Goal: Information Seeking & Learning: Learn about a topic

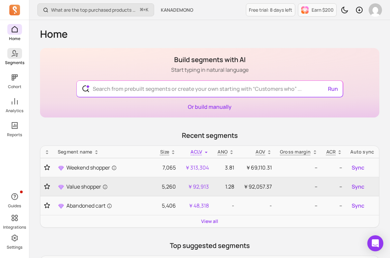
click at [18, 58] on span at bounding box center [14, 53] width 15 height 11
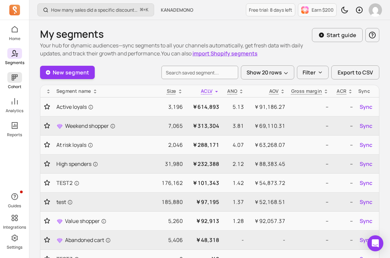
click at [15, 84] on p "Cohort" at bounding box center [14, 86] width 13 height 5
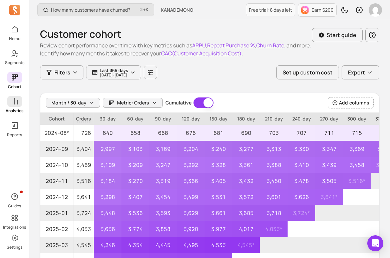
click at [13, 104] on icon at bounding box center [15, 101] width 8 height 8
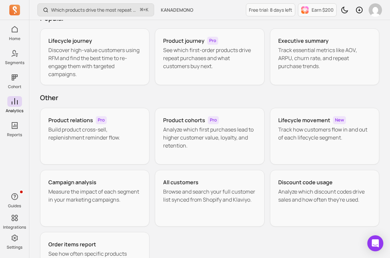
scroll to position [55, 0]
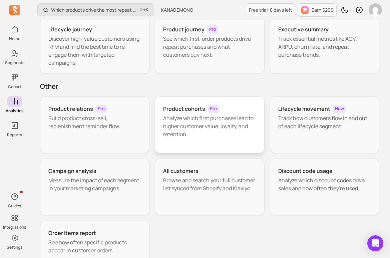
click at [203, 133] on p "Analyze which first purchases lead to higher customer value, loyalty, and reten…" at bounding box center [209, 126] width 93 height 24
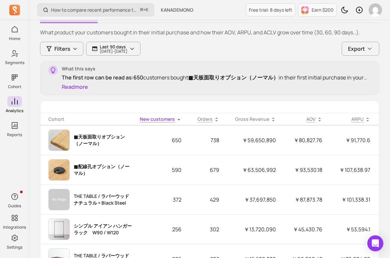
scroll to position [87, 0]
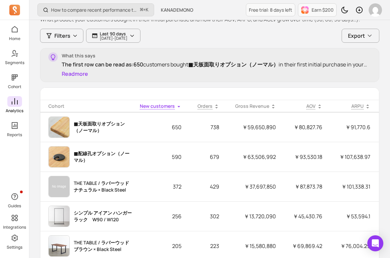
click at [17, 98] on icon at bounding box center [15, 101] width 8 height 8
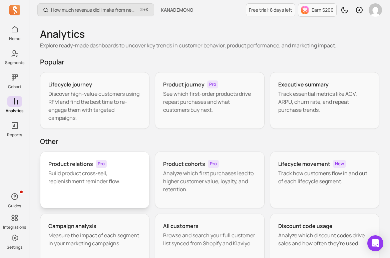
click at [107, 193] on div "Product relations Pro Build product cross-sell, replenishment reminder flow." at bounding box center [94, 179] width 109 height 57
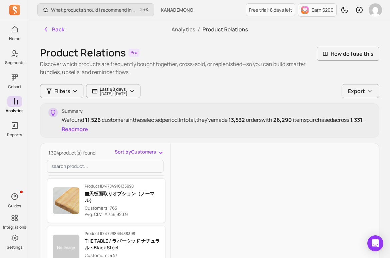
scroll to position [98, 0]
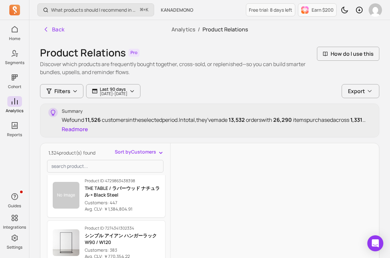
click at [133, 154] on span "Sort by Customers" at bounding box center [135, 151] width 41 height 7
click at [132, 177] on span "Avg. CLV" at bounding box center [143, 178] width 31 height 7
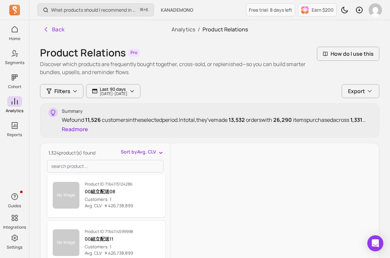
click at [138, 152] on span "Sort by Avg. CLV" at bounding box center [138, 151] width 35 height 7
click at [136, 165] on span "Customers" at bounding box center [143, 166] width 31 height 7
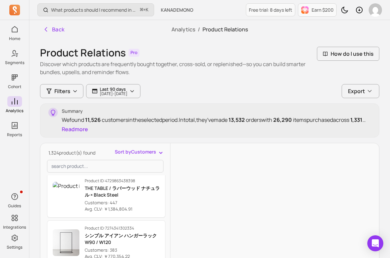
scroll to position [95, 0]
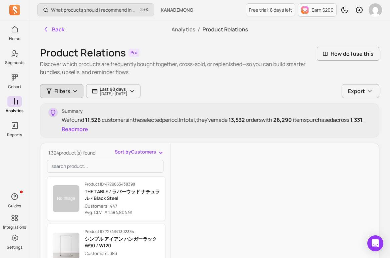
click at [68, 91] on span "Filters" at bounding box center [62, 91] width 16 height 8
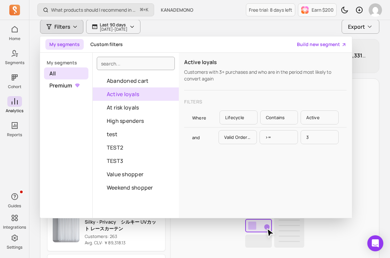
scroll to position [65, 0]
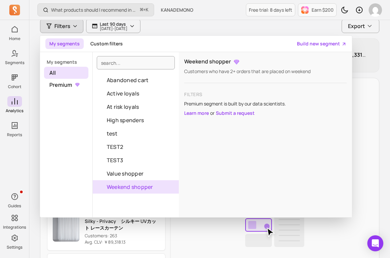
click at [123, 186] on button "Weekend shopper" at bounding box center [136, 186] width 86 height 13
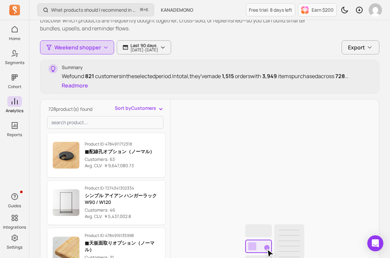
scroll to position [26, 0]
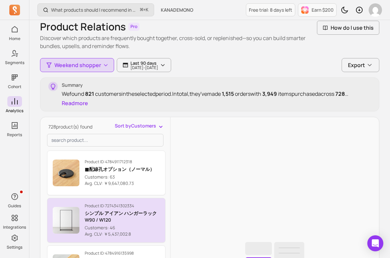
click at [117, 216] on p "シンプル アイアン ハンガーラック　W90 / W120" at bounding box center [122, 216] width 75 height 13
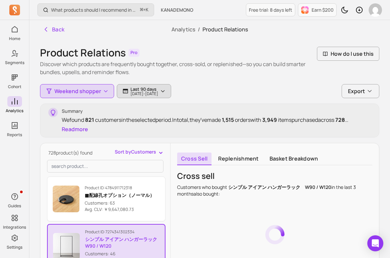
click at [149, 92] on p "[DATE] - [DATE]" at bounding box center [144, 94] width 28 height 4
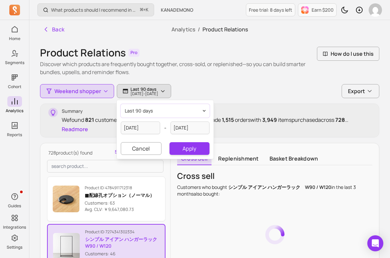
click at [147, 112] on span "last 90 days" at bounding box center [139, 110] width 28 height 7
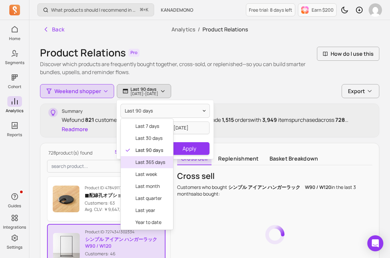
click at [140, 160] on span "last 365 days" at bounding box center [150, 162] width 30 height 7
type input "[DATE]"
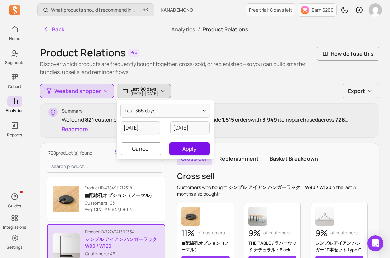
click at [194, 145] on button "Apply" at bounding box center [189, 148] width 40 height 13
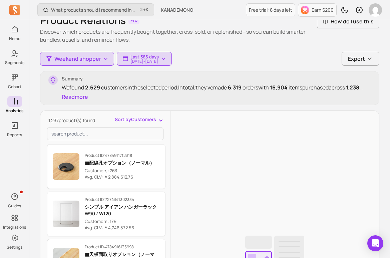
scroll to position [72, 0]
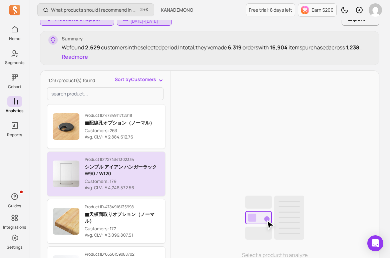
click at [153, 168] on p "シンプル アイアン ハンガーラック　W90 / W120" at bounding box center [122, 169] width 75 height 13
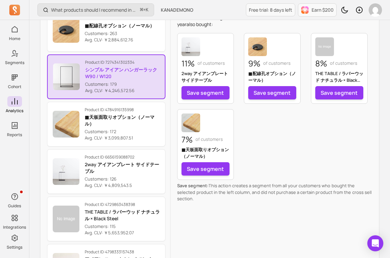
scroll to position [171, 0]
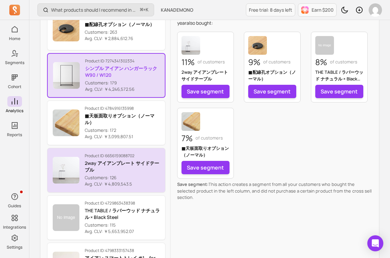
click at [143, 191] on button "Product ID: 6656159088702 2way アイアンプレート サイドテーブル Customers: 126 Avg. CLV: ￥4,809…" at bounding box center [106, 170] width 118 height 45
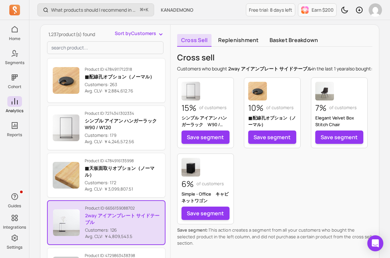
scroll to position [115, 0]
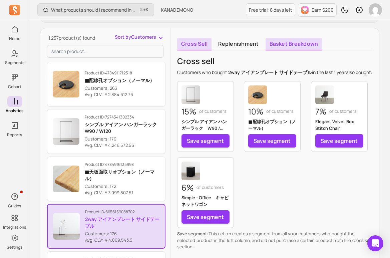
click at [283, 41] on link "Basket breakdown" at bounding box center [294, 44] width 57 height 13
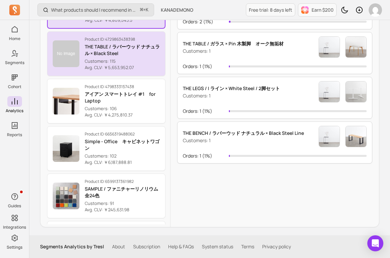
scroll to position [116, 0]
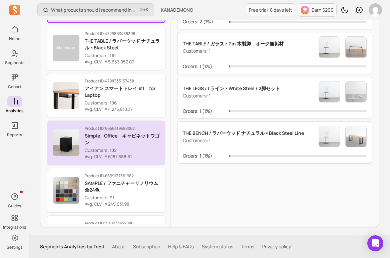
click at [140, 154] on p "Avg. CLV: ￥6,187,888.81" at bounding box center [122, 156] width 75 height 7
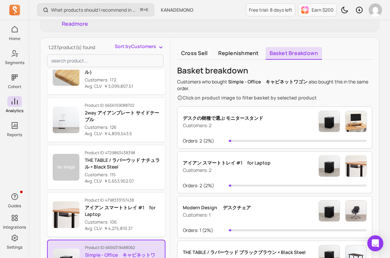
scroll to position [94, 0]
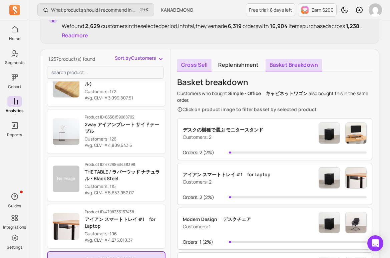
click at [193, 63] on link "Cross sell" at bounding box center [194, 65] width 34 height 13
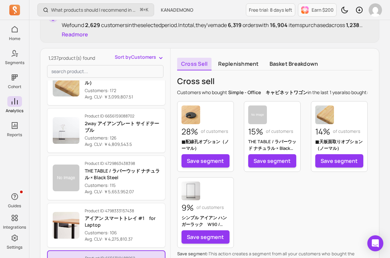
scroll to position [85, 0]
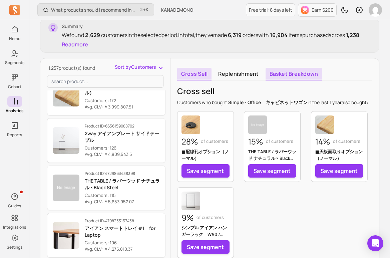
click at [286, 77] on link "Basket breakdown" at bounding box center [294, 74] width 57 height 13
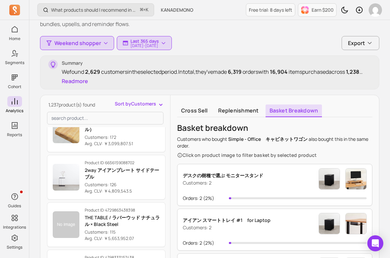
scroll to position [48, 0]
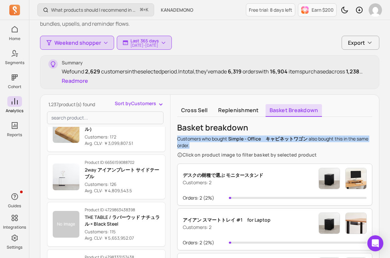
drag, startPoint x: 178, startPoint y: 138, endPoint x: 228, endPoint y: 146, distance: 51.1
click at [228, 146] on p "Customers who bought Simple - Office　キャビネットワゴン also bought this in the same ord…" at bounding box center [274, 141] width 195 height 13
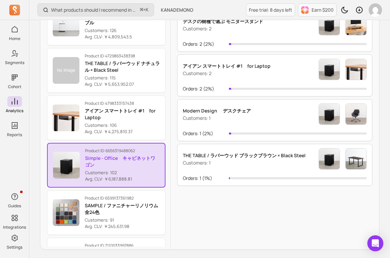
scroll to position [205, 0]
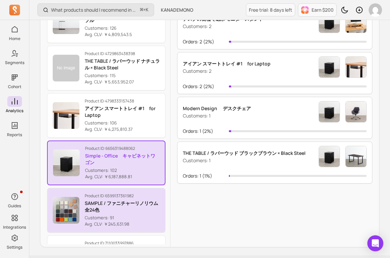
click at [124, 200] on p "SAMPLE / ファニチャーリノリウム　全24色" at bounding box center [122, 206] width 75 height 13
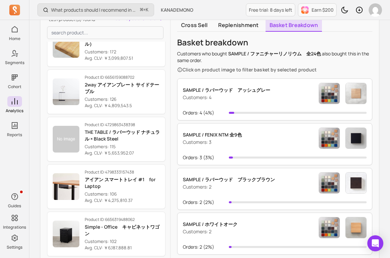
scroll to position [107, 0]
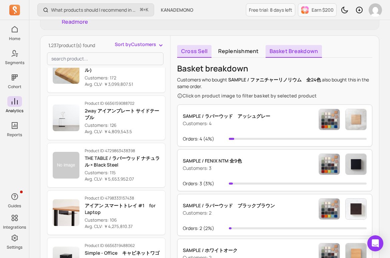
click at [195, 55] on link "Cross sell" at bounding box center [194, 51] width 34 height 13
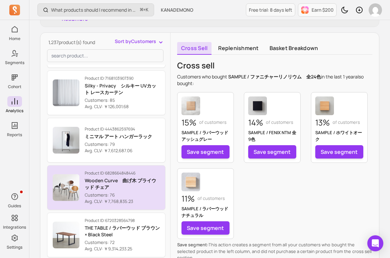
scroll to position [478, 0]
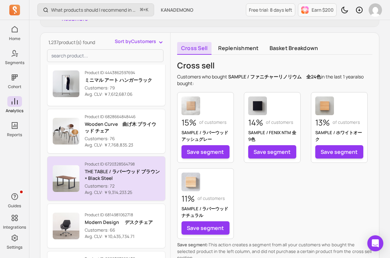
click at [133, 195] on p "Avg. CLV: ￥9,314,233.25" at bounding box center [122, 192] width 75 height 7
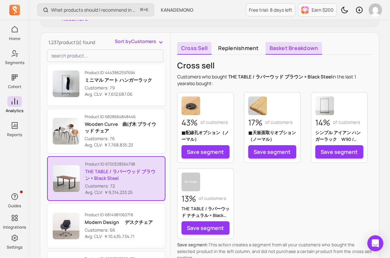
click at [284, 51] on link "Basket breakdown" at bounding box center [294, 48] width 57 height 13
